Goal: Information Seeking & Learning: Learn about a topic

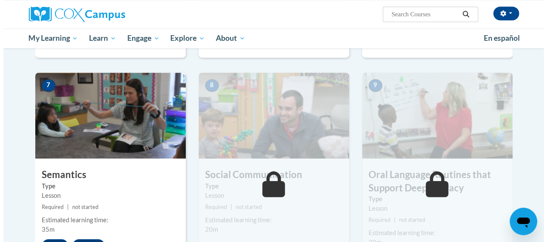
scroll to position [724, 0]
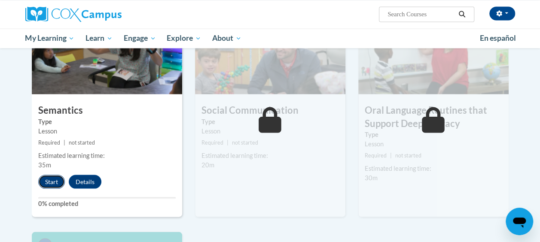
click at [53, 183] on button "Start" at bounding box center [51, 182] width 27 height 14
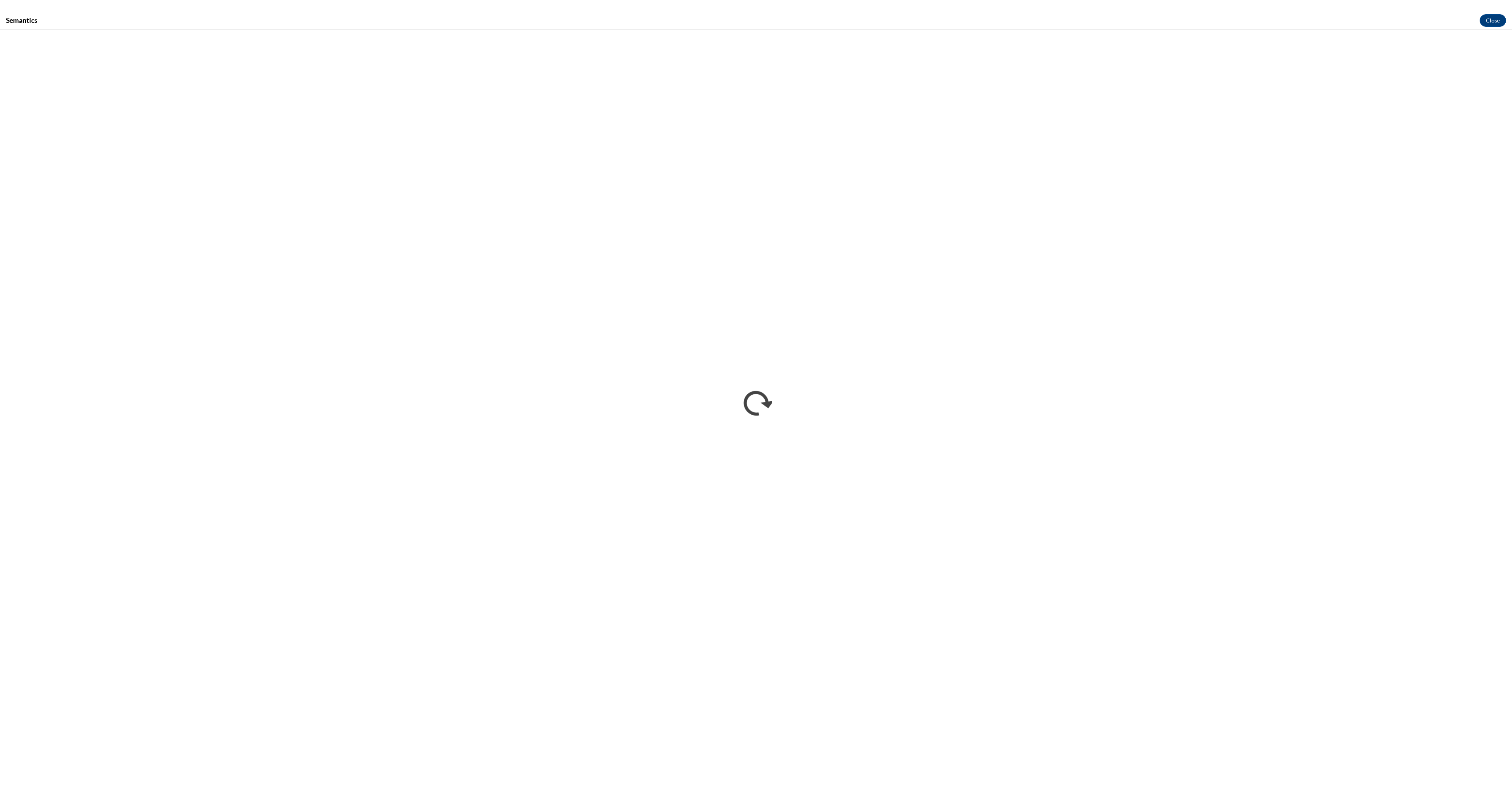
scroll to position [439, 0]
